Goal: Ask a question: Seek information or help from site administrators or community

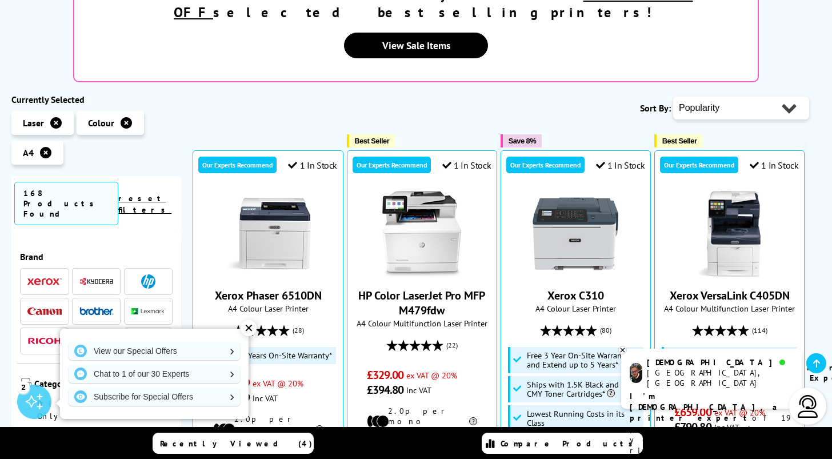
scroll to position [57, 0]
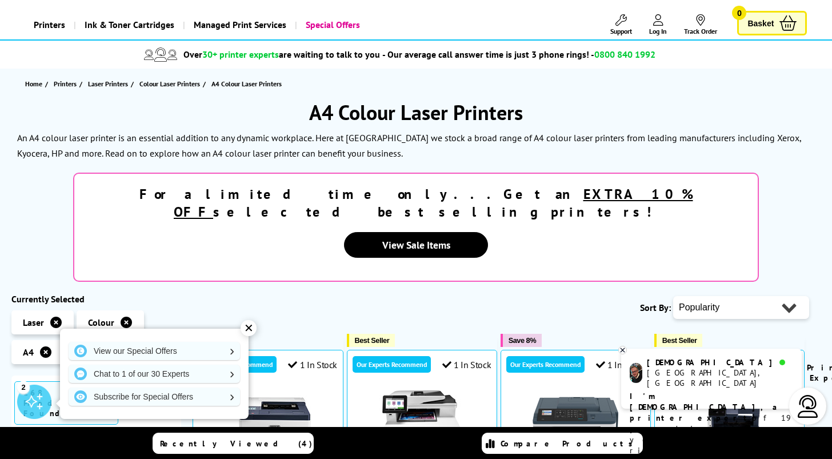
click at [732, 296] on select "Popularity Rating Price - Low to High Price - High to Low Running Costs - Low t…" at bounding box center [741, 307] width 136 height 23
click at [499, 293] on div "Sort By: Popularity Rating Price - Low to High Price - High to Low Running Cost…" at bounding box center [501, 307] width 617 height 29
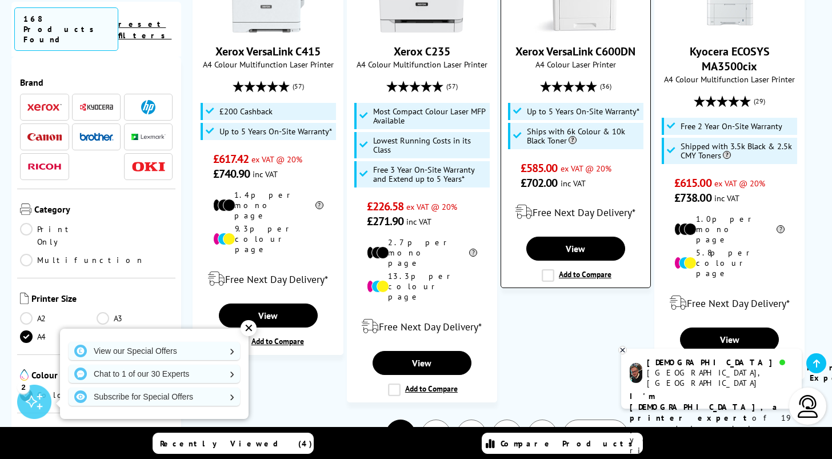
scroll to position [1600, 0]
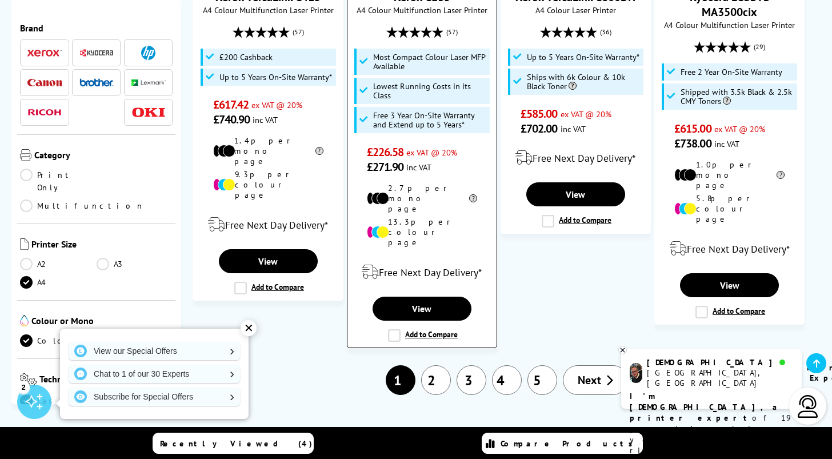
click at [393, 329] on label "Add to Compare" at bounding box center [423, 335] width 70 height 13
click at [0, 0] on input "Add to Compare" at bounding box center [0, 0] width 0 height 0
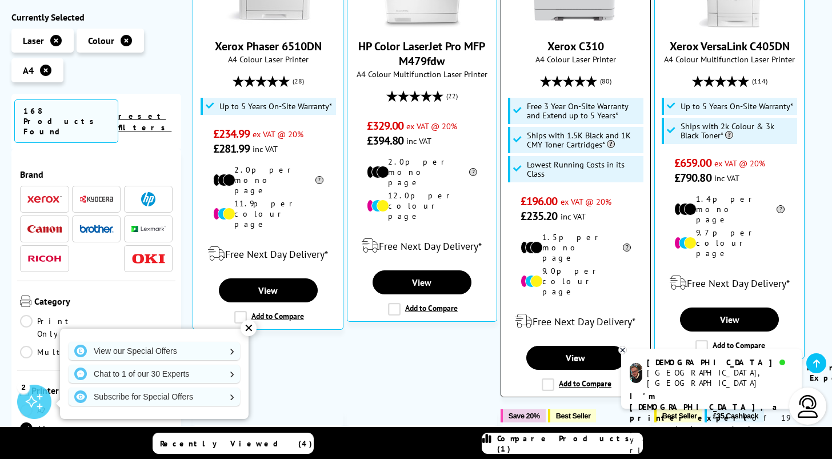
scroll to position [514, 0]
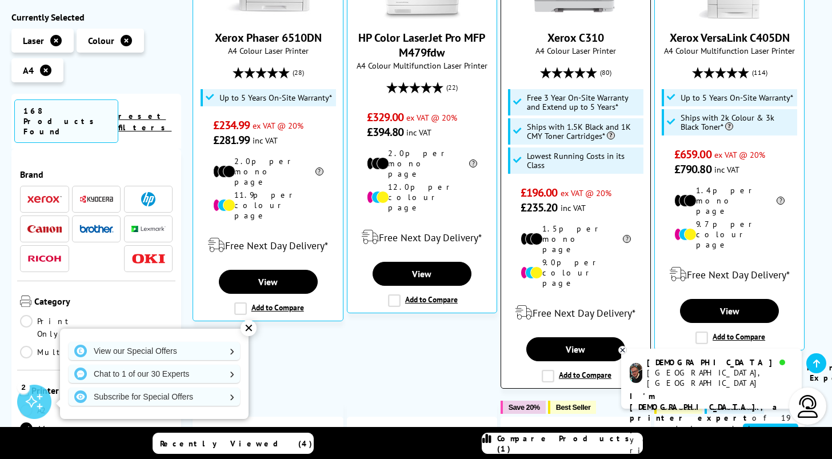
click at [546, 370] on label "Add to Compare" at bounding box center [577, 376] width 70 height 13
click at [0, 0] on input "Add to Compare" at bounding box center [0, 0] width 0 height 0
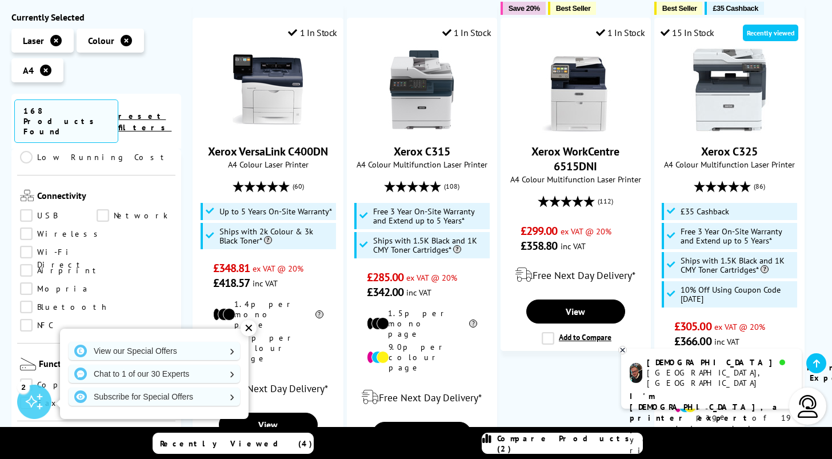
scroll to position [457, 0]
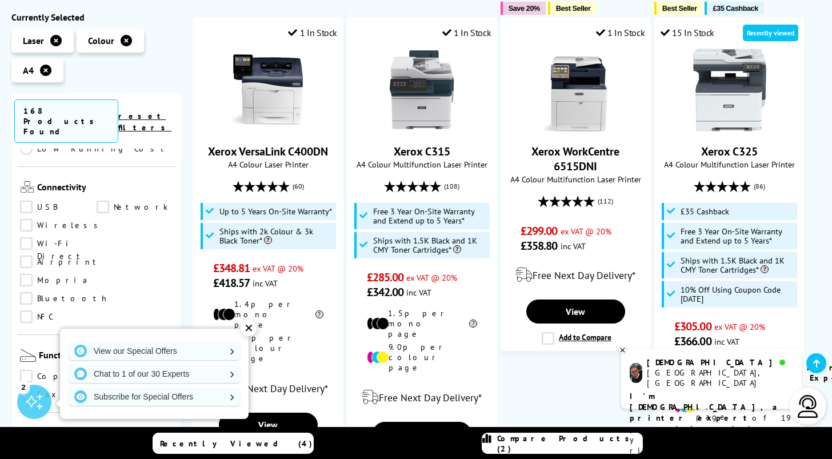
click at [101, 370] on link "Scan" at bounding box center [135, 376] width 77 height 13
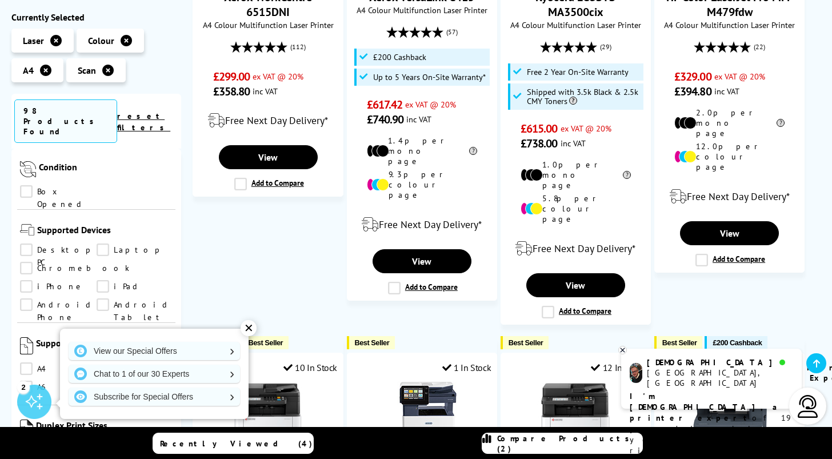
scroll to position [800, 0]
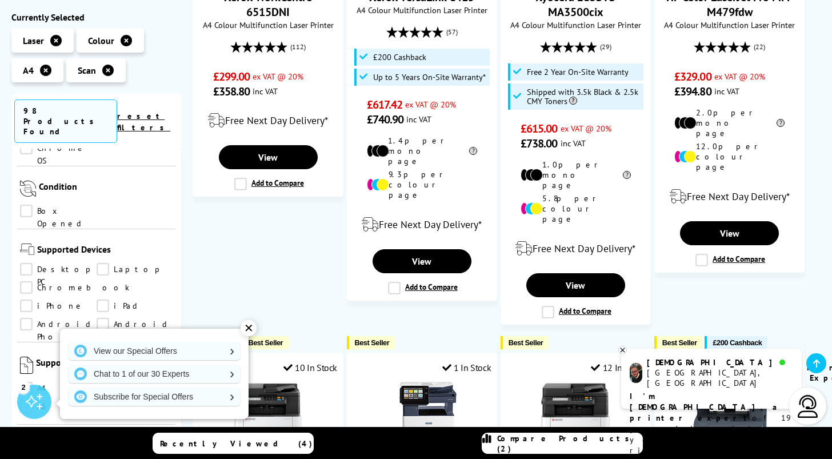
click at [249, 331] on div "✕" at bounding box center [249, 328] width 16 height 16
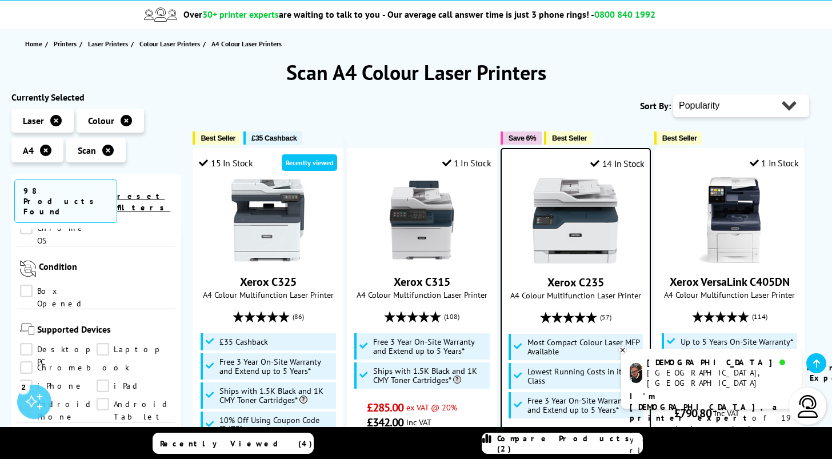
scroll to position [0, 0]
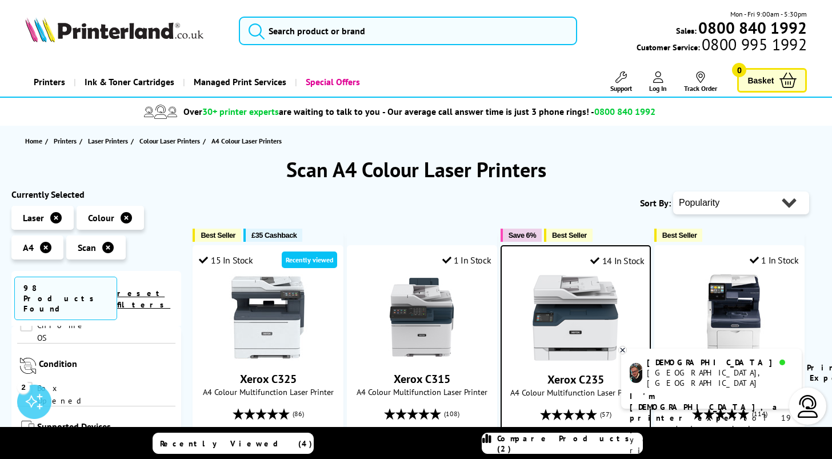
click at [737, 204] on select "Popularity Rating Price - Low to High Price - High to Low Running Costs - Low t…" at bounding box center [741, 202] width 136 height 23
select select "Price Ascending"
click at [673, 191] on select "Popularity Rating Price - Low to High Price - High to Low Running Costs - Low t…" at bounding box center [741, 202] width 136 height 23
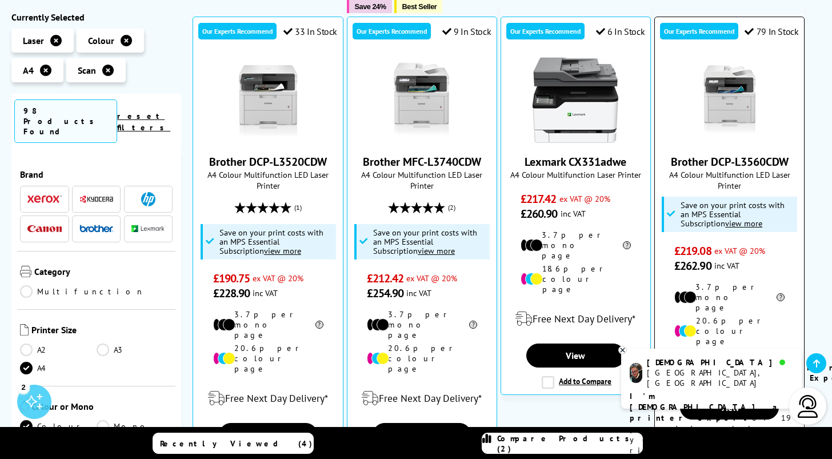
scroll to position [286, 0]
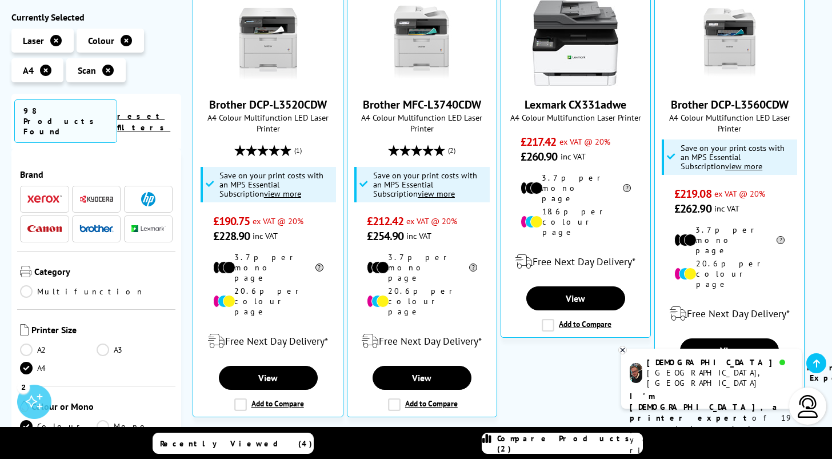
click at [682, 376] on div "[GEOGRAPHIC_DATA], [GEOGRAPHIC_DATA]" at bounding box center [720, 377] width 146 height 21
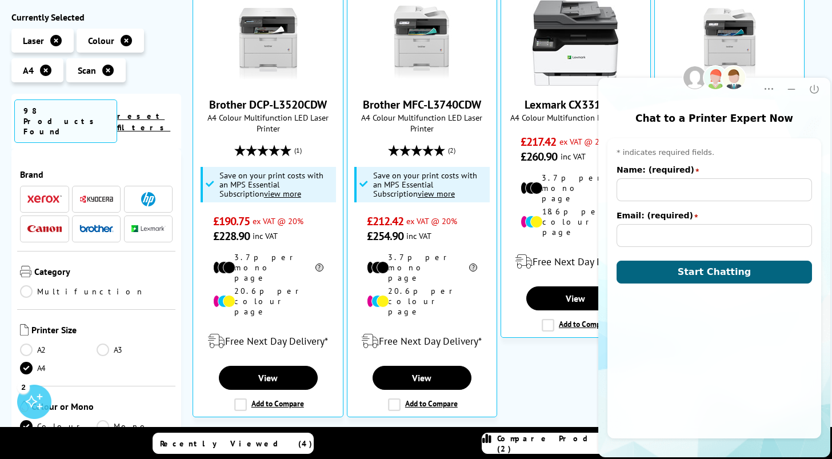
scroll to position [0, 0]
click at [672, 189] on input "Name: (required)" at bounding box center [714, 189] width 195 height 23
type input "[PERSON_NAME]"
type input "[EMAIL_ADDRESS][DOMAIN_NAME]"
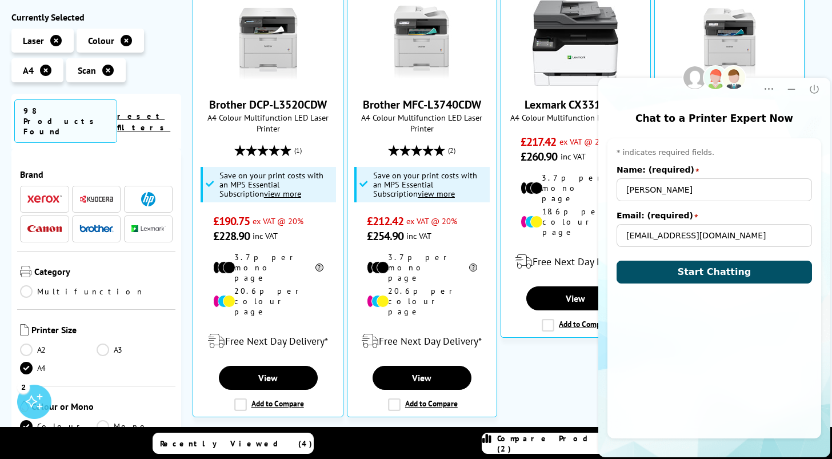
click at [674, 280] on button "Start Chatting" at bounding box center [714, 272] width 195 height 23
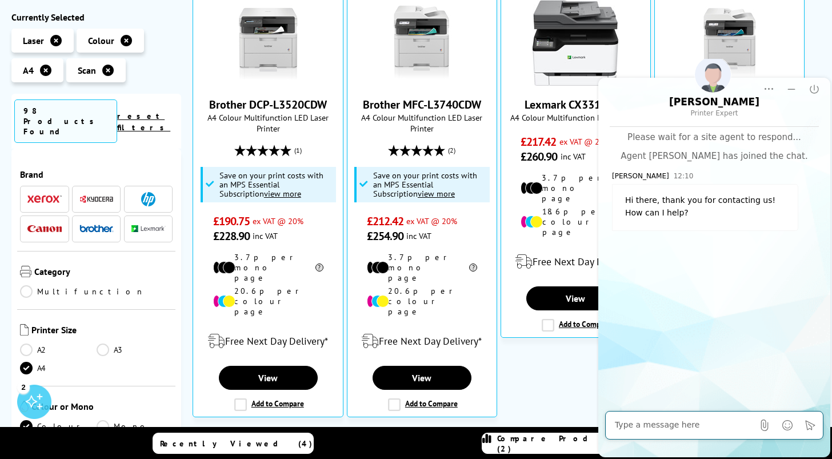
click at [682, 427] on textarea "Message input field. Type your text here and use the Send button to send." at bounding box center [684, 424] width 138 height 11
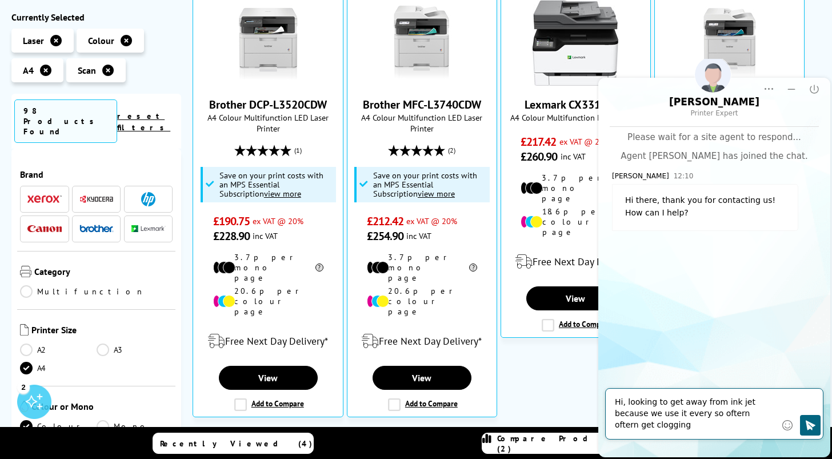
type textarea "Hi, looking to get away from ink jet because we use it every so oftern oftern g…"
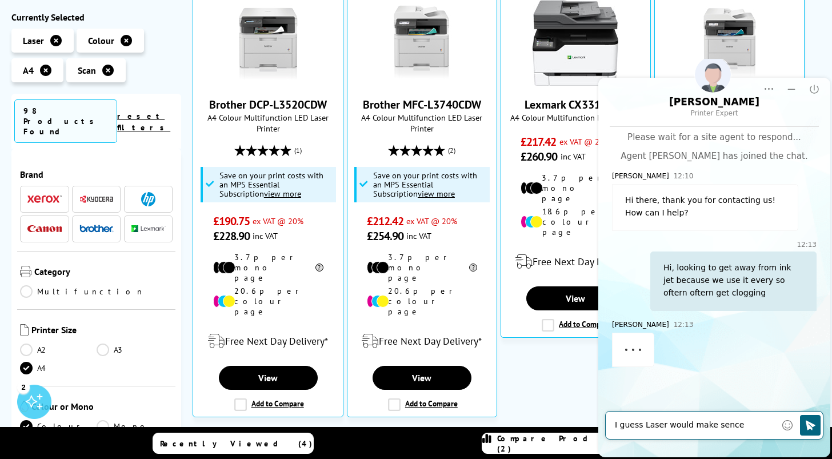
type textarea "I guess Laser would make sence?"
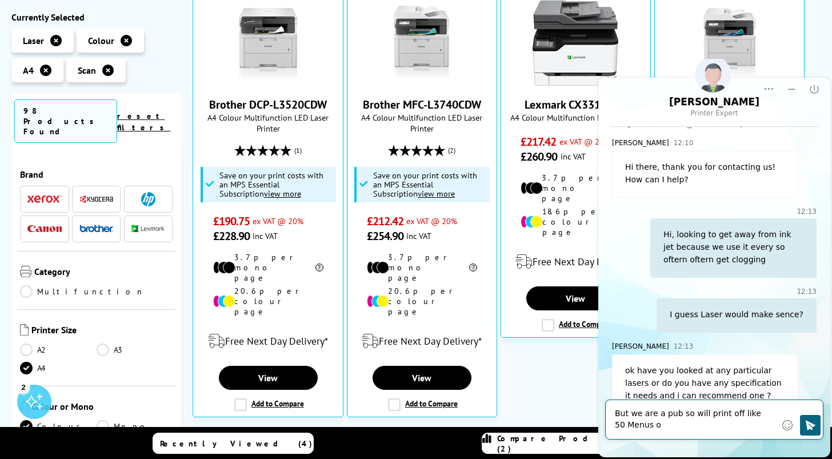
scroll to position [58, 0]
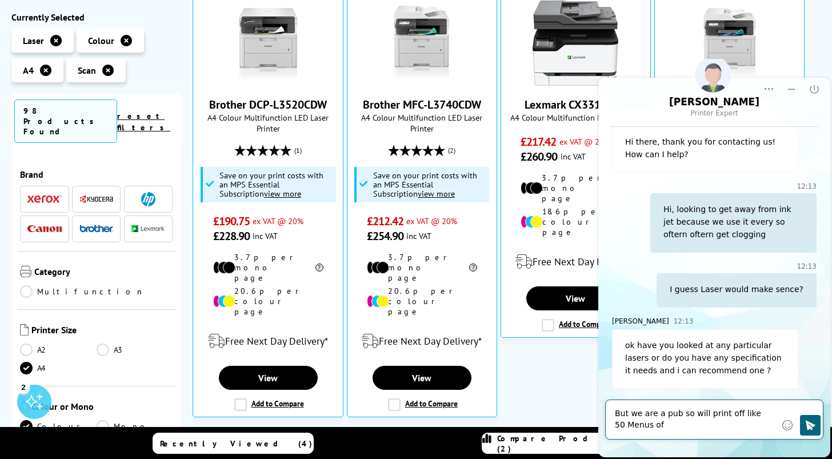
type textarea "But we are a pub so will print off like 50 Menus off"
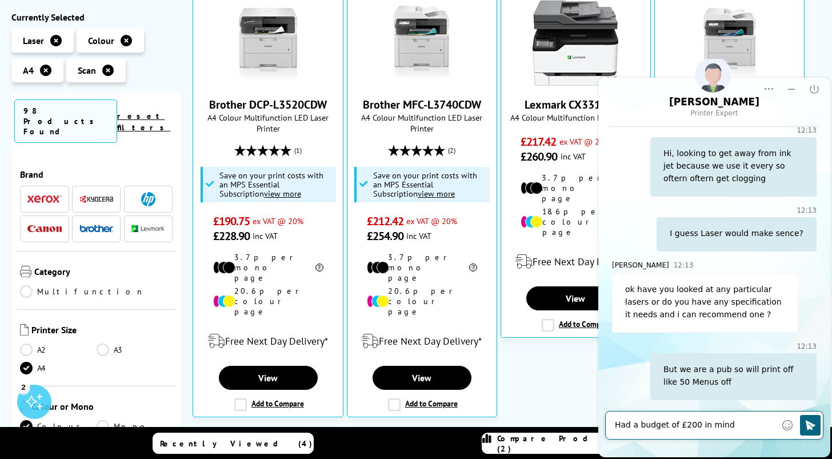
click at [691, 423] on textarea "Had a budget of £200 in mind" at bounding box center [695, 424] width 161 height 11
click at [743, 429] on textarea "Had a budget of £200 ish in mind" at bounding box center [695, 424] width 161 height 11
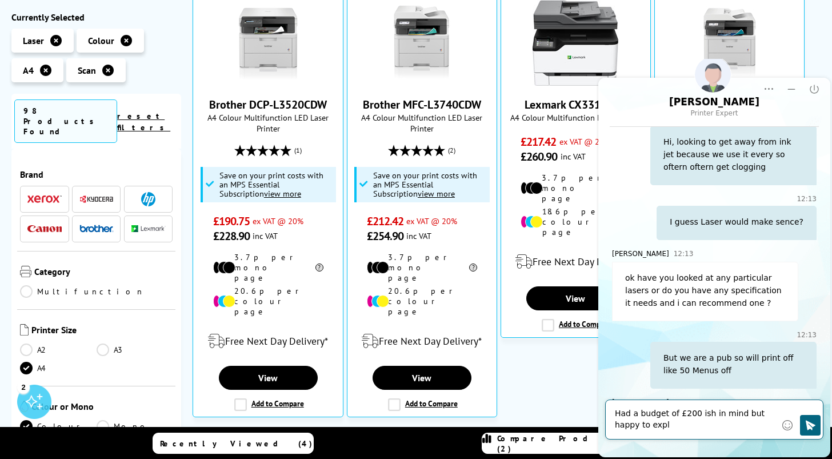
scroll to position [182, 0]
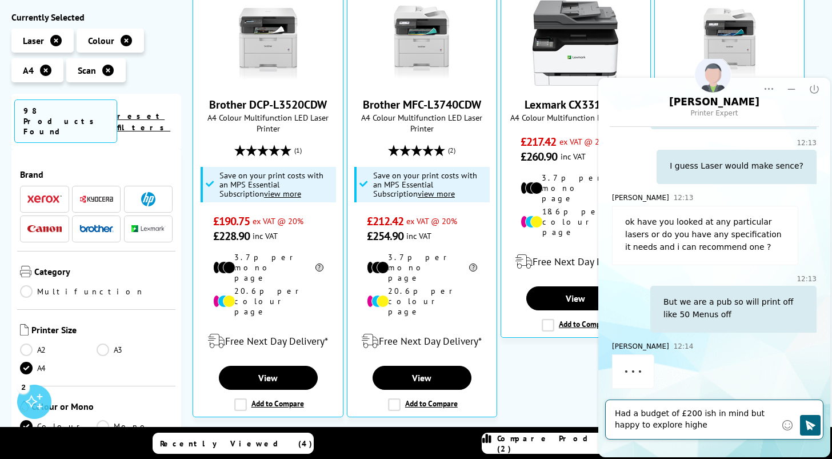
type textarea "Had a budget of £200 ish in mind but happy to explore higher"
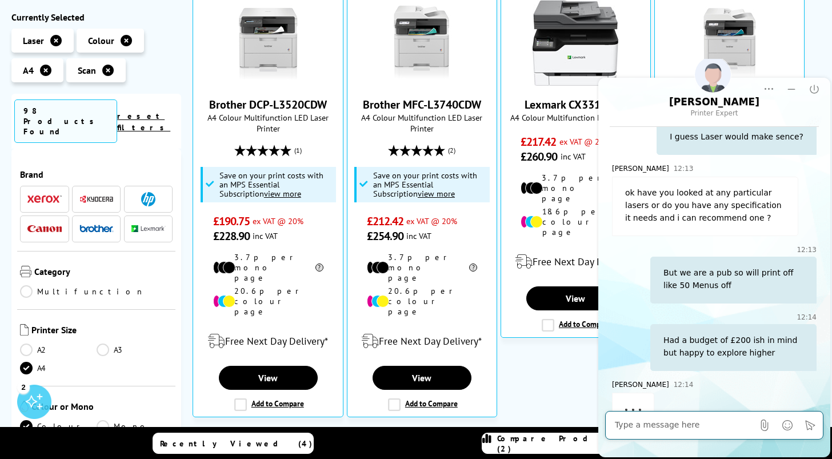
scroll to position [238, 0]
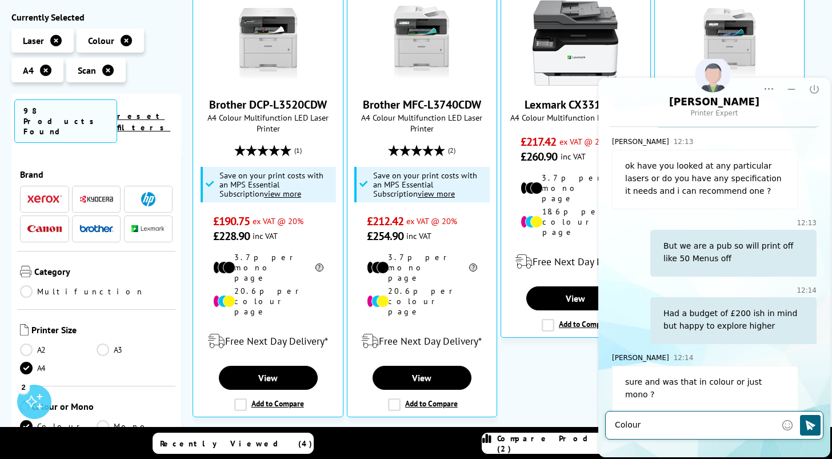
type textarea "Colour"
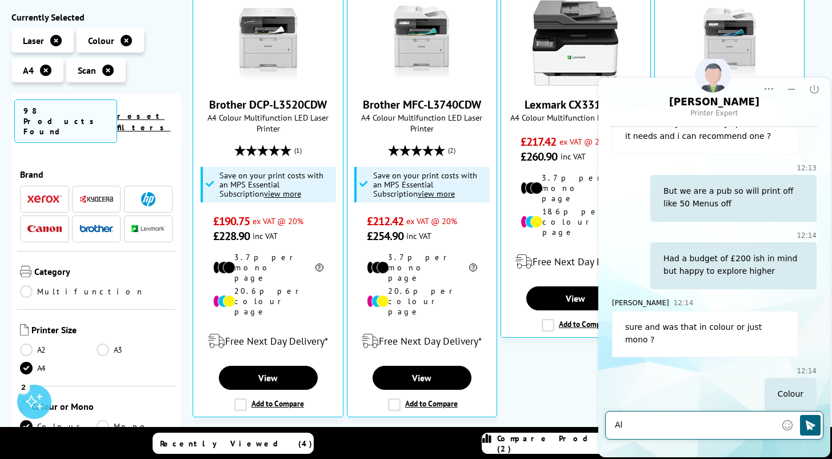
type textarea "A"
type textarea "As we will print off a poster every so oftern"
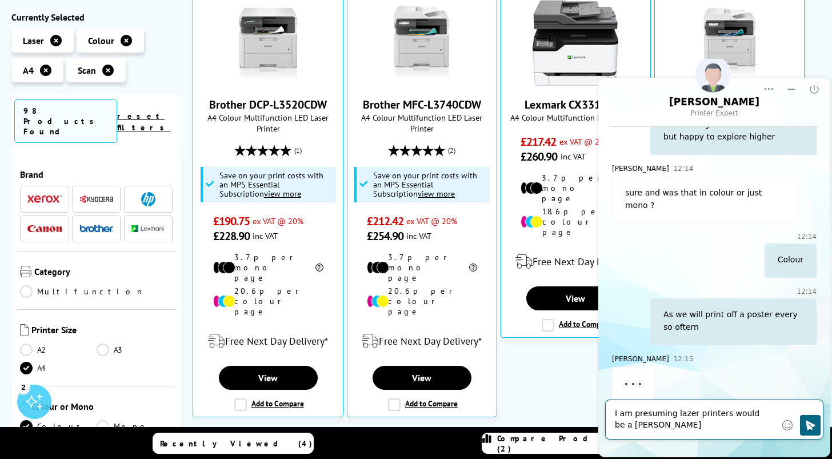
scroll to position [427, 0]
type textarea "I am presuming lazer printers would be a better quality or am I wrong?"
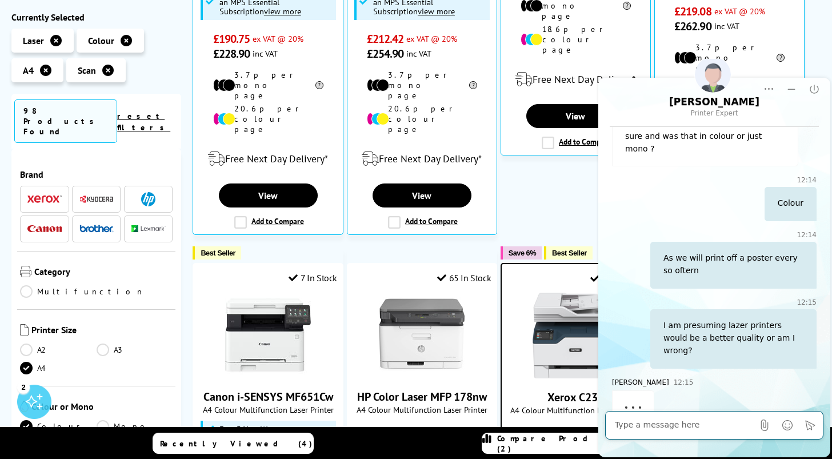
scroll to position [400, 0]
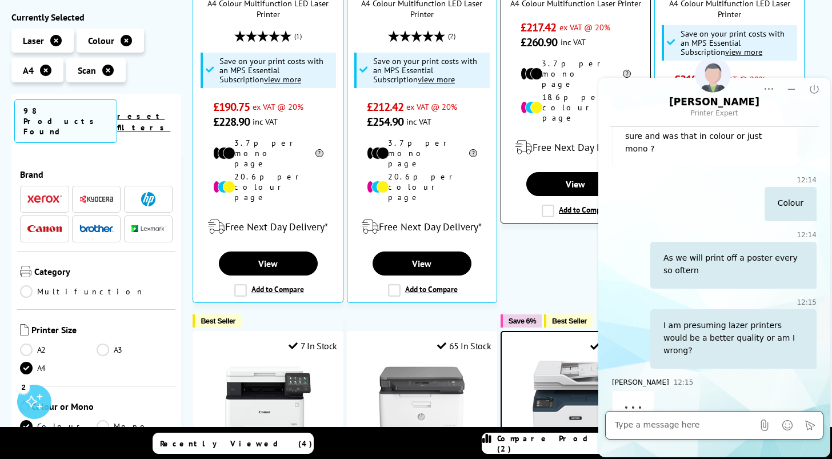
click at [547, 205] on label "Add to Compare" at bounding box center [577, 211] width 70 height 13
click at [0, 0] on input "Add to Compare" at bounding box center [0, 0] width 0 height 0
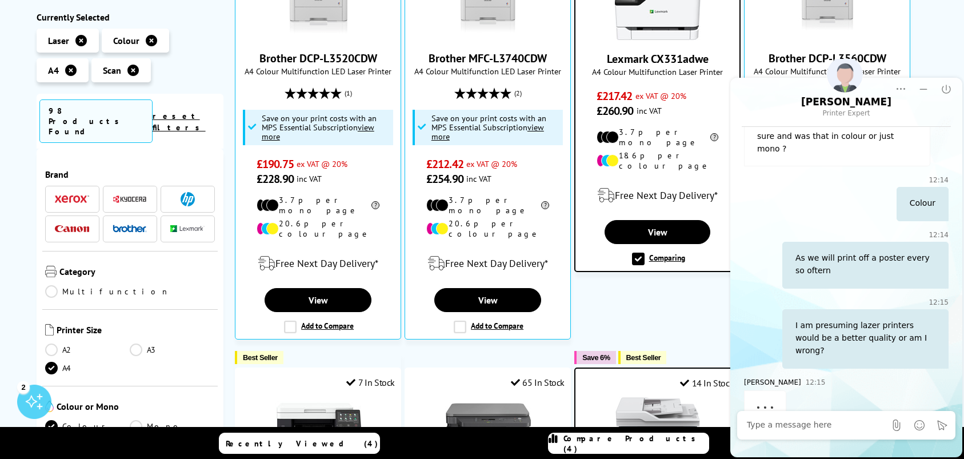
scroll to position [275, 0]
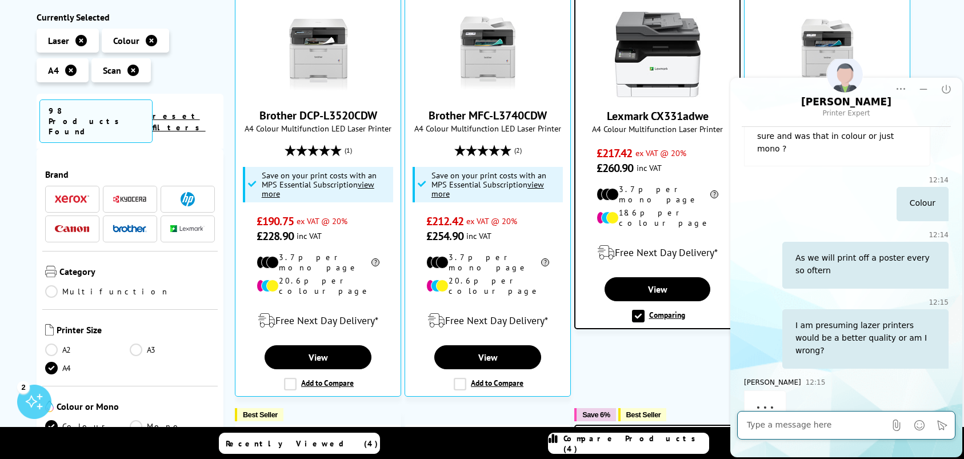
click at [793, 428] on textarea "Message input field. Type your text here and use the Send button to send." at bounding box center [816, 424] width 138 height 11
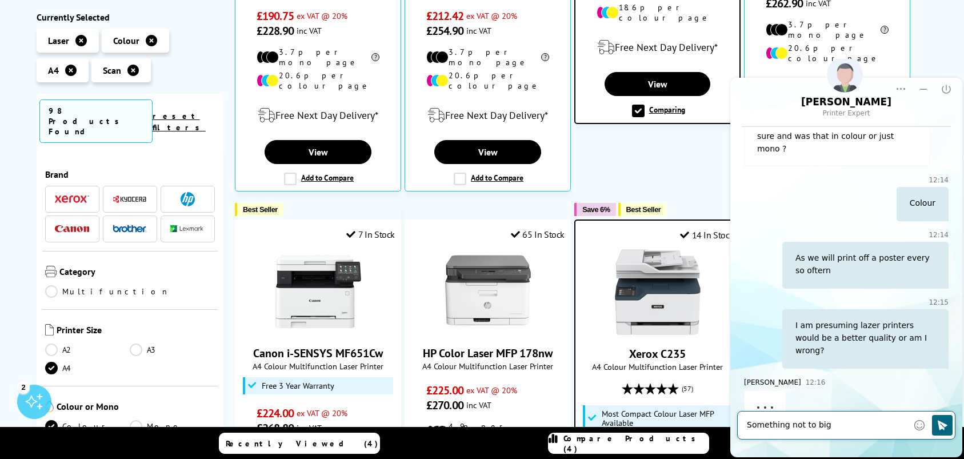
scroll to position [503, 0]
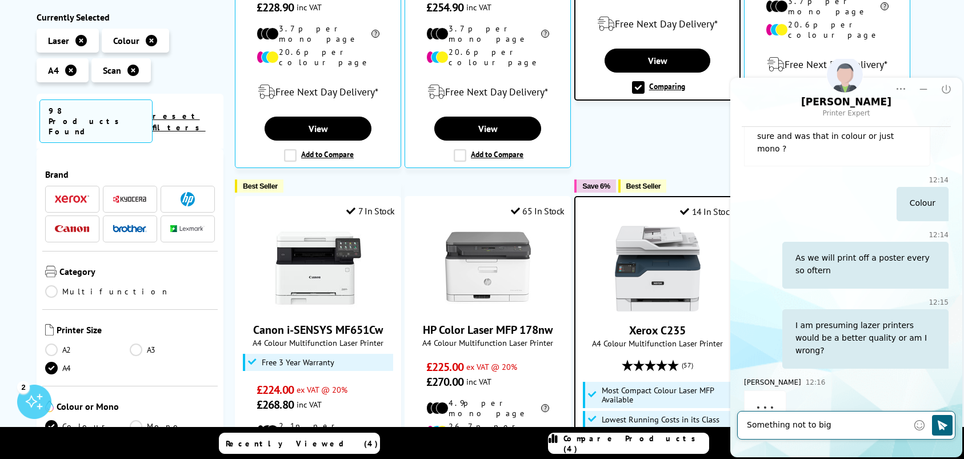
type textarea "Something not to big"
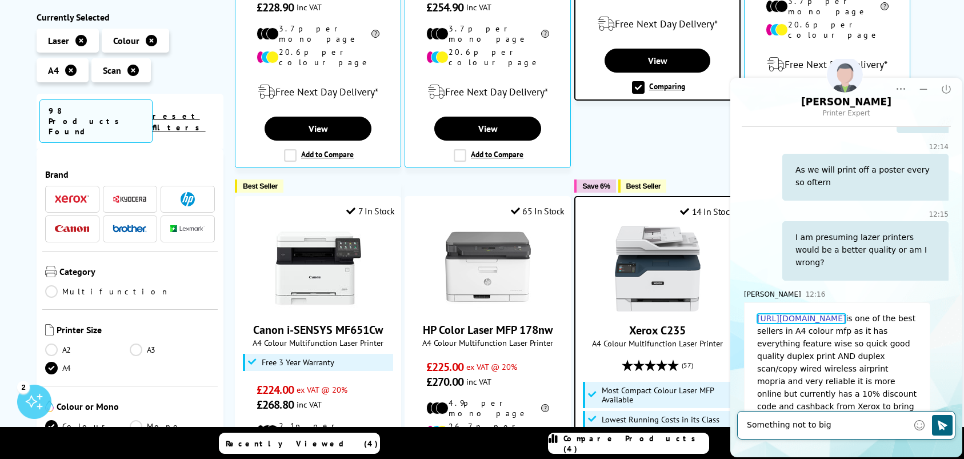
click at [802, 314] on link "[URL][DOMAIN_NAME]" at bounding box center [801, 319] width 89 height 10
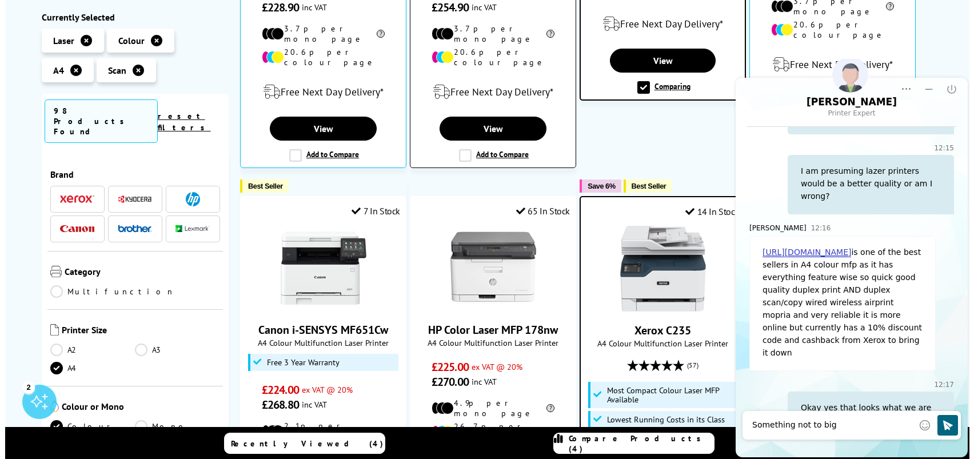
scroll to position [762, 0]
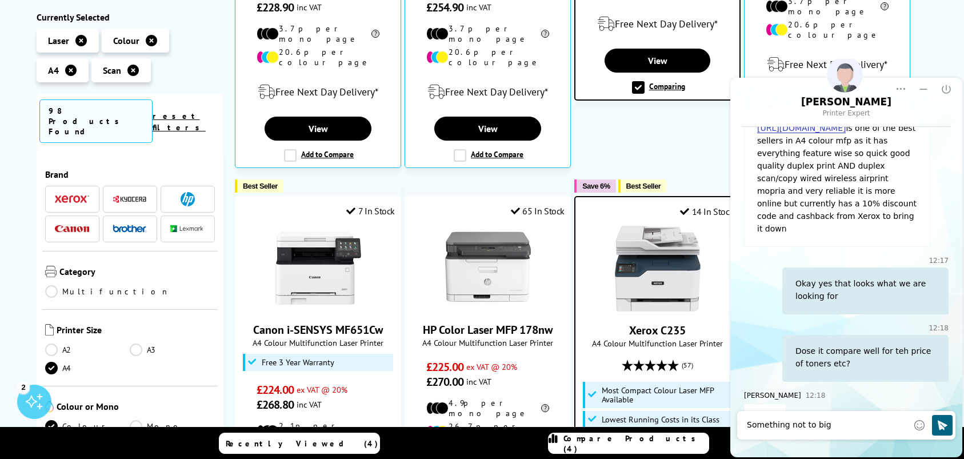
click at [611, 442] on span "Compare Products (4)" at bounding box center [635, 443] width 145 height 21
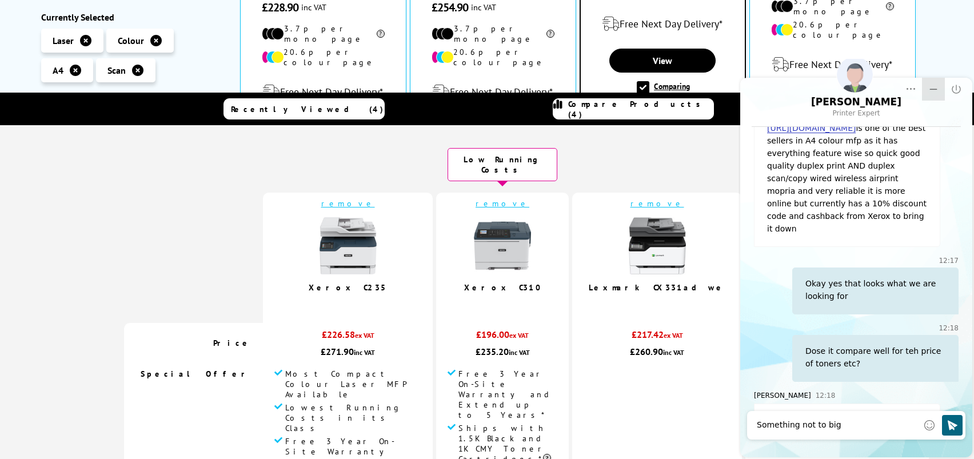
scroll to position [774, 0]
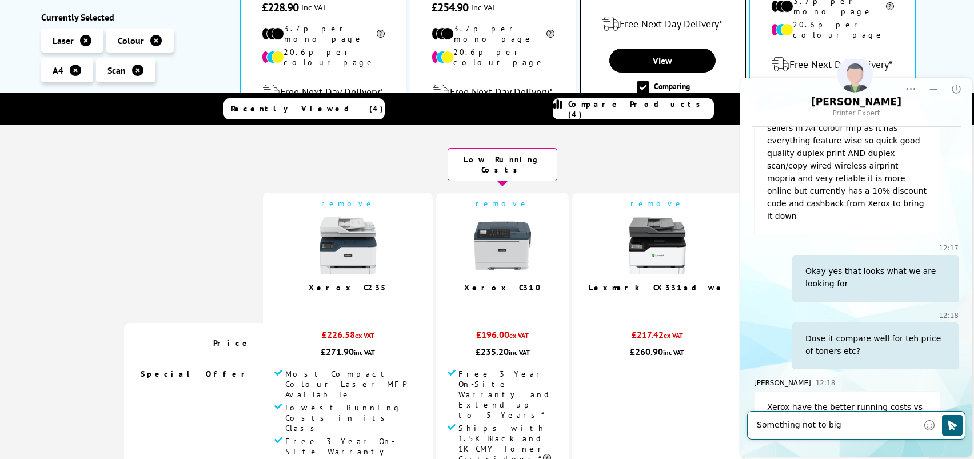
drag, startPoint x: 845, startPoint y: 425, endPoint x: 746, endPoint y: 430, distance: 99.0
click at [746, 430] on main "[PERSON_NAME] Printer Expert Rating Rating Transcript Transcript Print Print Po…" at bounding box center [856, 268] width 232 height 380
type textarea "Great, thanks for your help ill look into thsi one now"
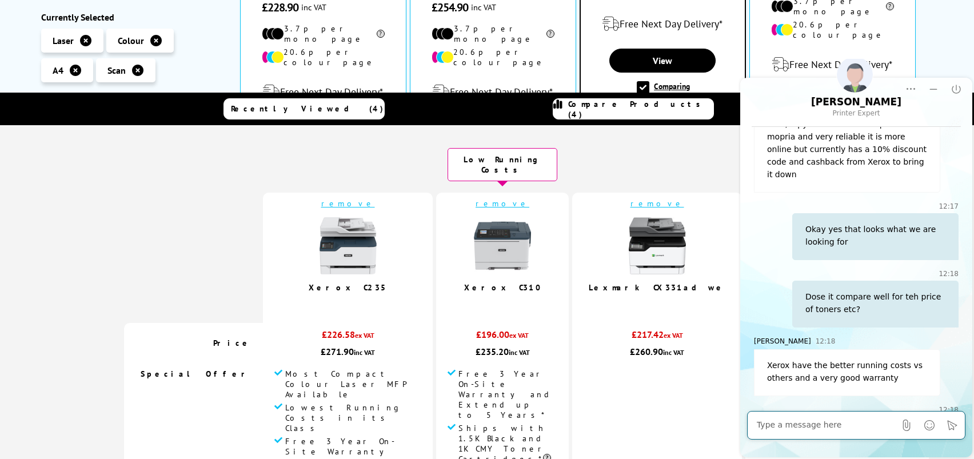
scroll to position [842, 0]
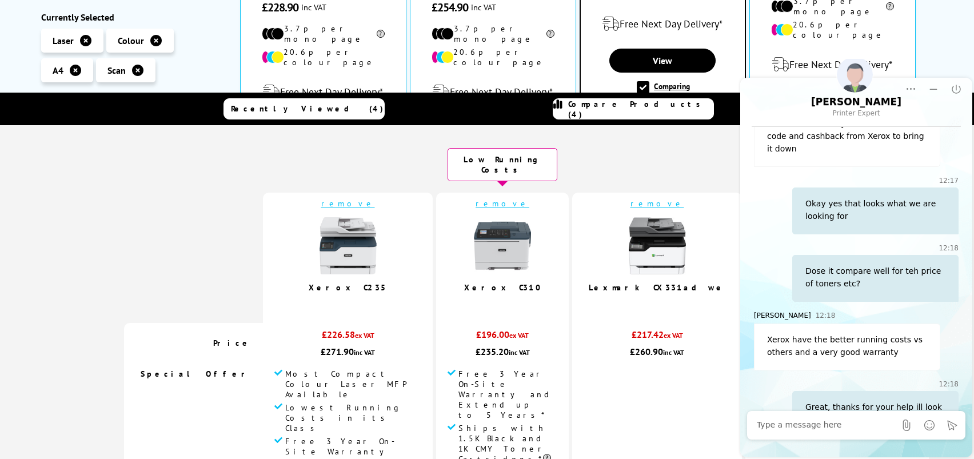
click at [230, 230] on td at bounding box center [193, 258] width 139 height 130
click at [630, 198] on link "remove" at bounding box center [657, 203] width 54 height 10
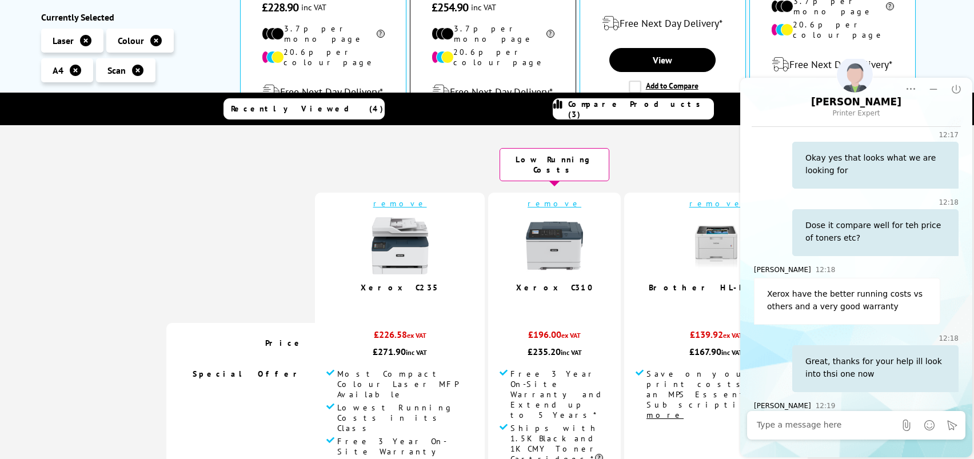
scroll to position [898, 0]
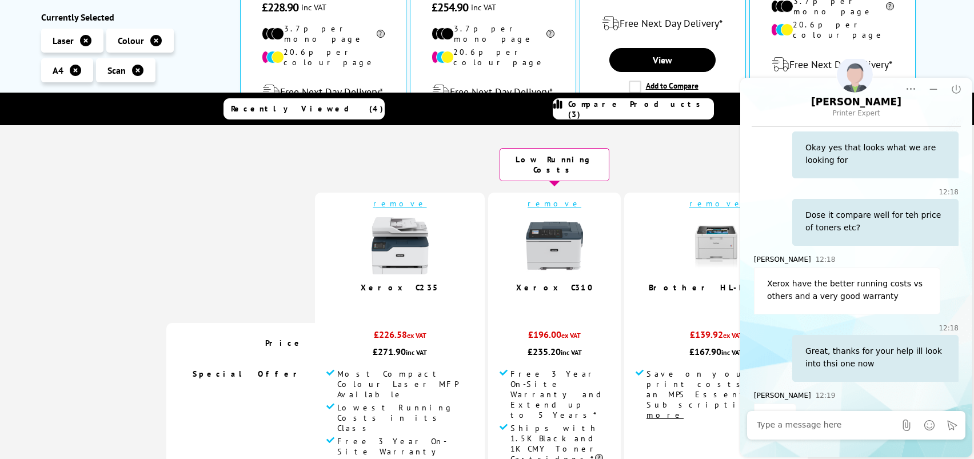
click at [831, 419] on div at bounding box center [826, 425] width 138 height 23
click at [831, 422] on textarea "Message input field. Type your text here and use the Send button to send." at bounding box center [826, 424] width 138 height 11
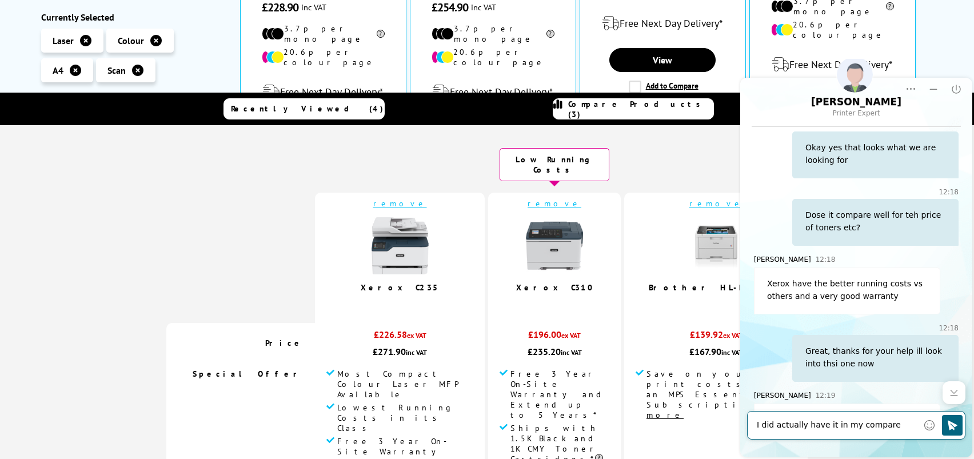
type textarea "I did actually have it in my compare list :)"
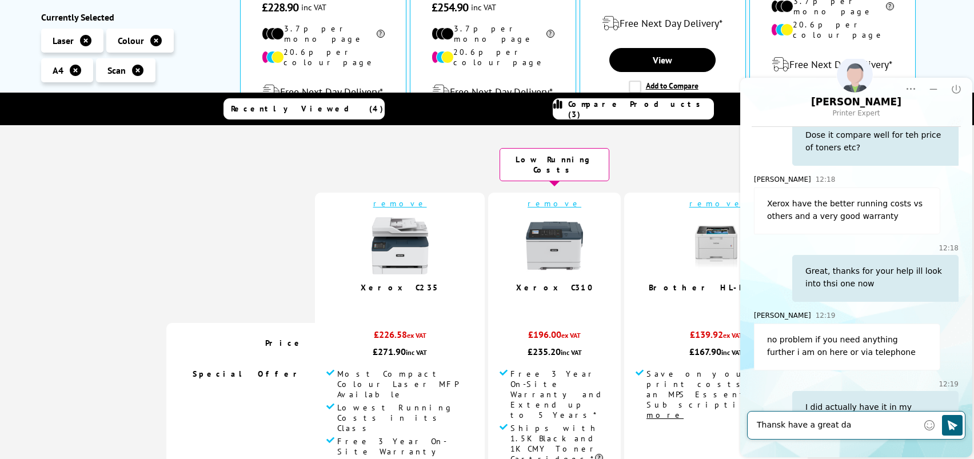
type textarea "Thansk have a great day"
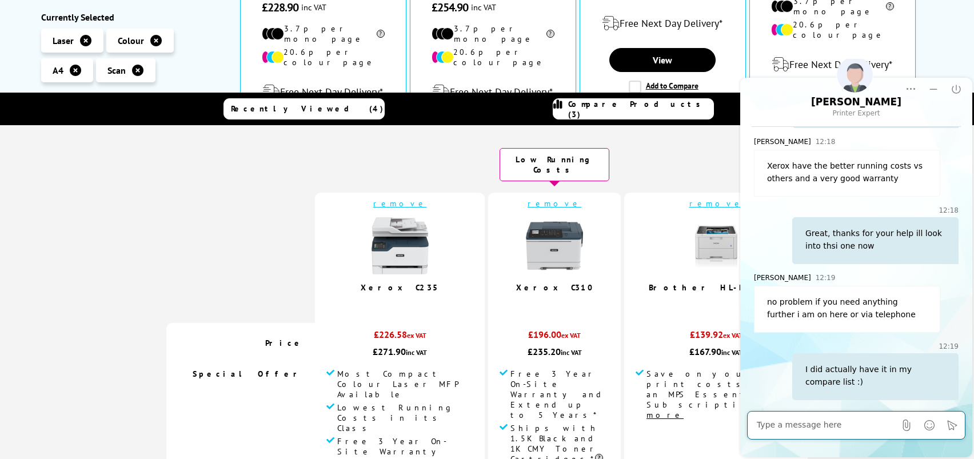
scroll to position [1033, 0]
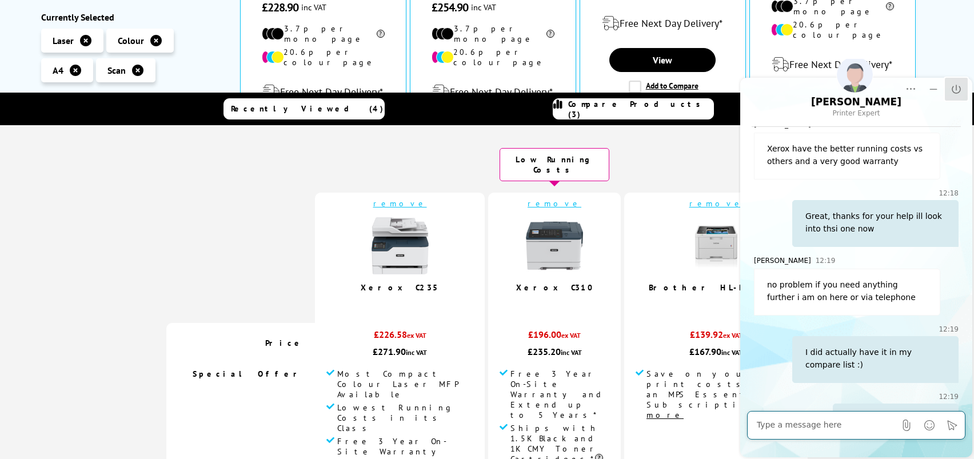
click at [831, 90] on icon "End Chat" at bounding box center [955, 88] width 11 height 11
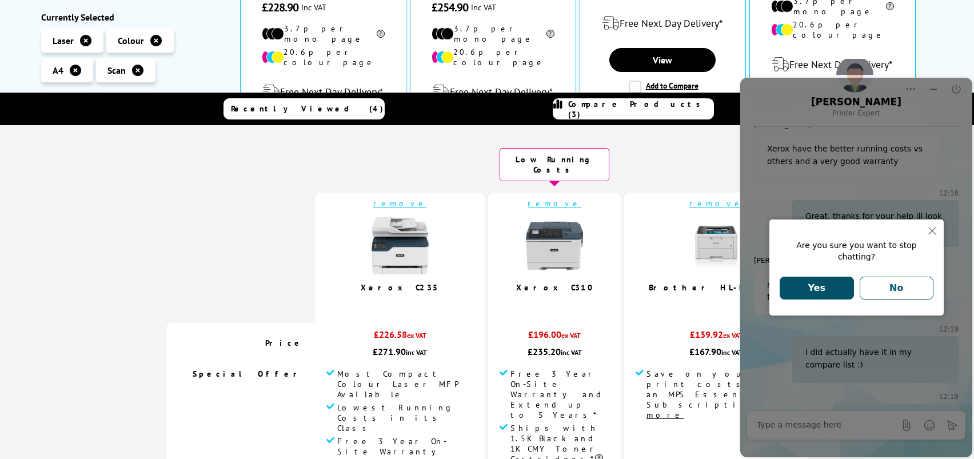
click at [814, 279] on button "Yes" at bounding box center [816, 288] width 74 height 23
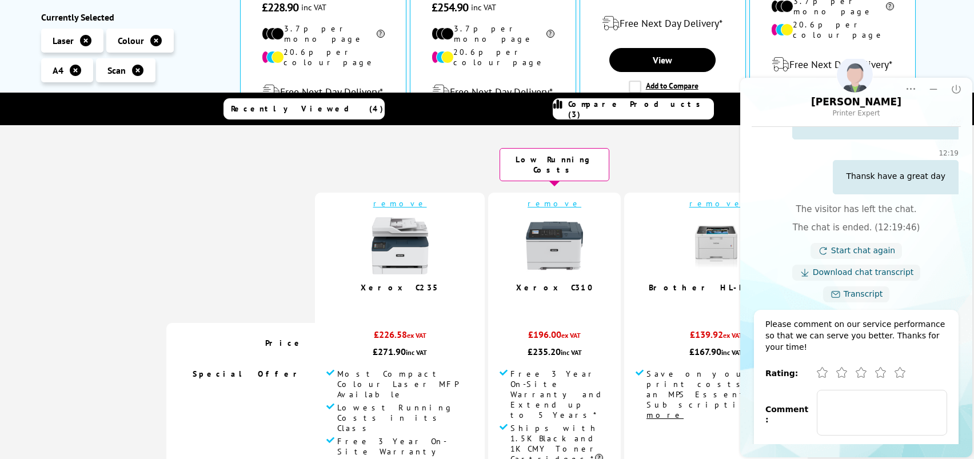
scroll to position [1277, 0]
click at [831, 366] on icon "Excellent" at bounding box center [901, 373] width 14 height 14
click at [831, 453] on button "Submit" at bounding box center [856, 464] width 182 height 23
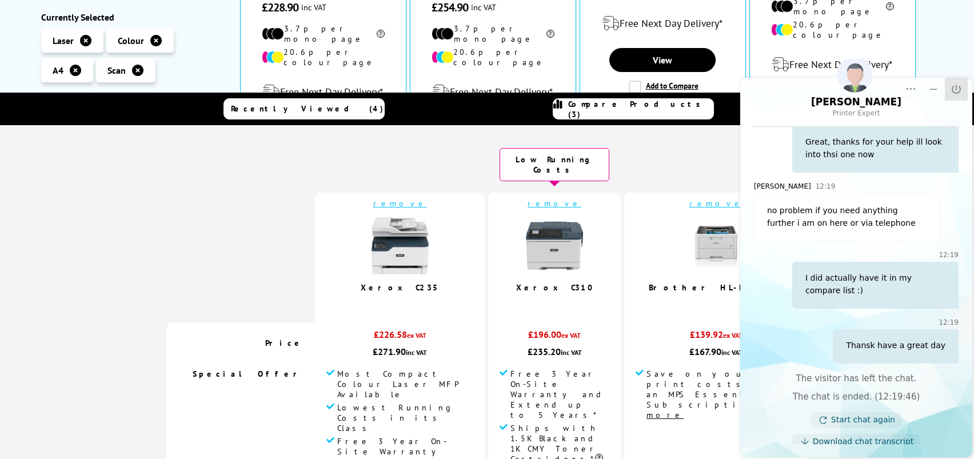
click at [831, 81] on button "Close" at bounding box center [956, 89] width 23 height 23
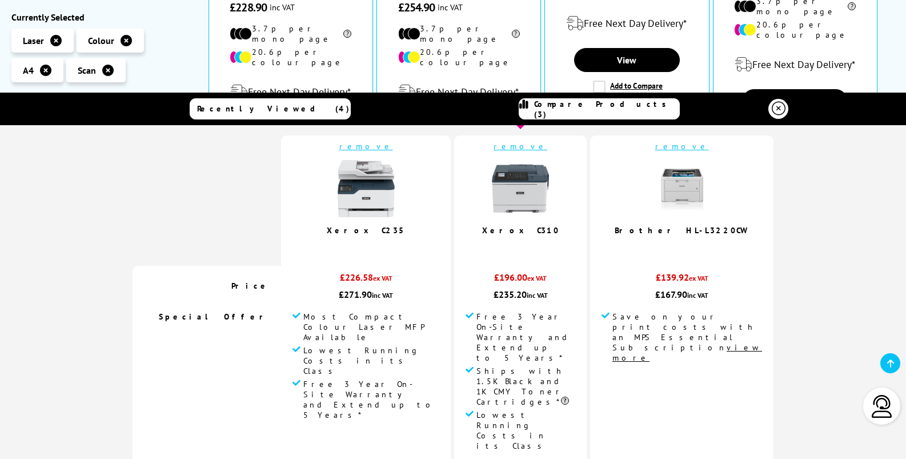
scroll to position [0, 0]
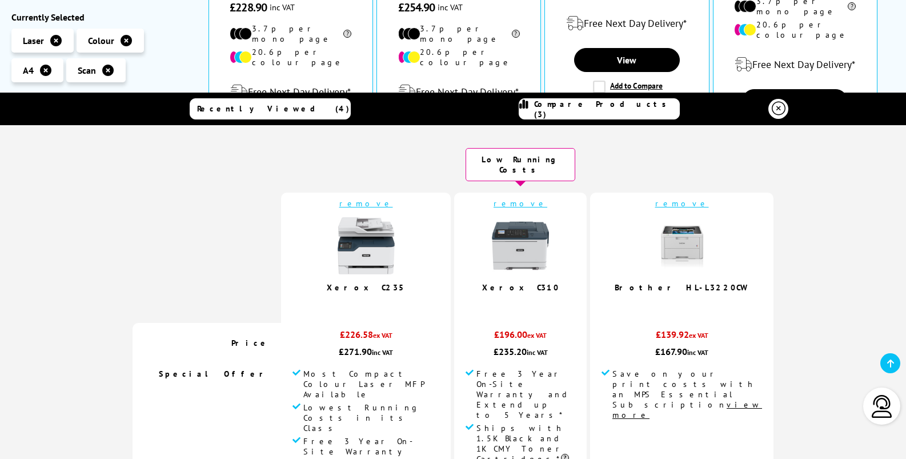
click at [291, 111] on span "Recently Viewed (4)" at bounding box center [273, 108] width 153 height 10
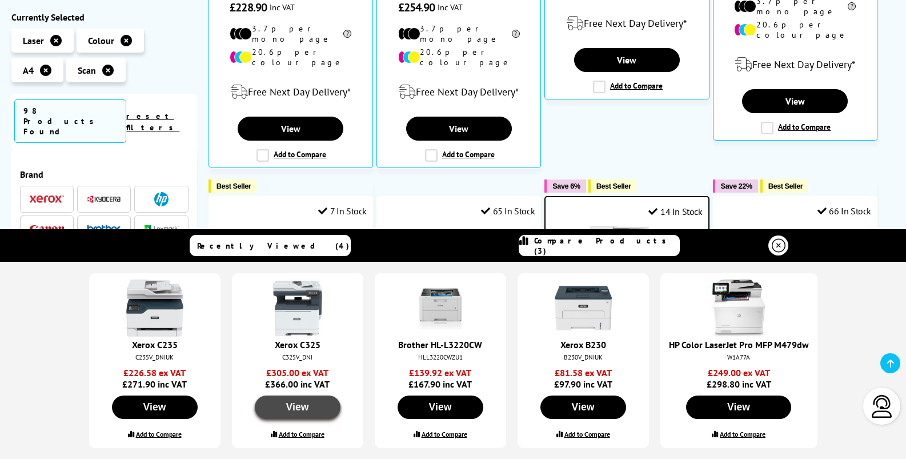
click at [289, 407] on button "View" at bounding box center [298, 406] width 86 height 23
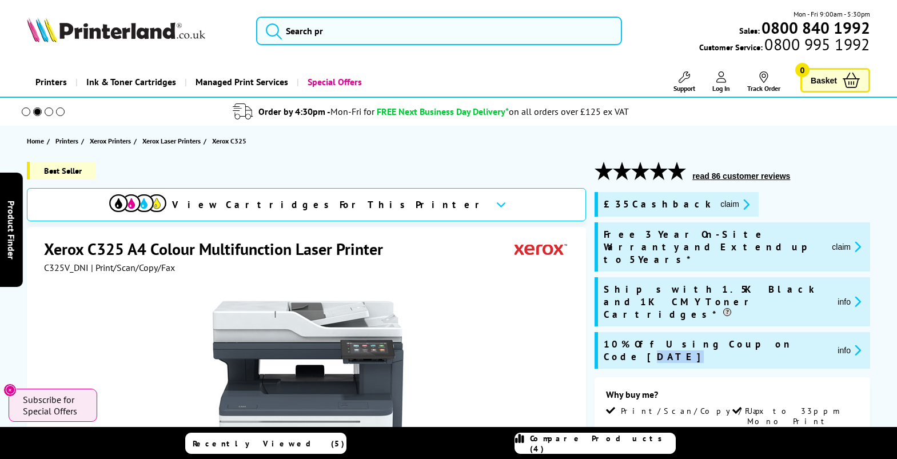
click at [724, 338] on span "10% Off Using Coupon Code [DATE]" at bounding box center [715, 350] width 225 height 25
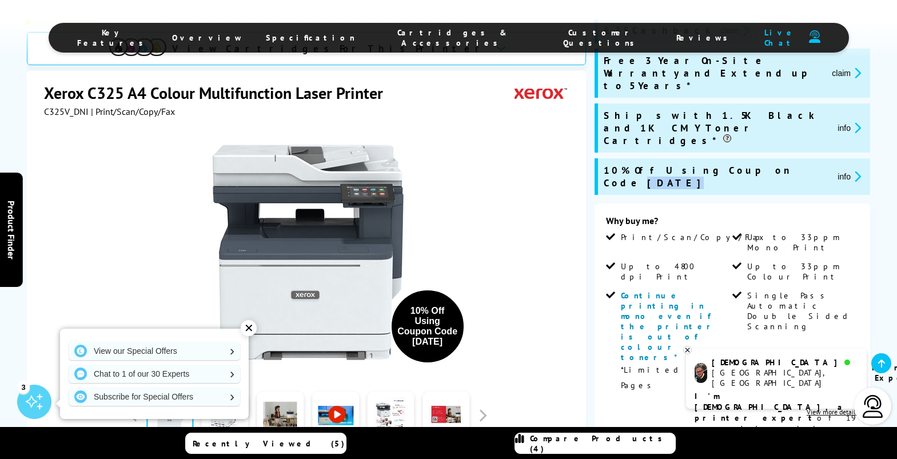
scroll to position [229, 0]
